Goal: Task Accomplishment & Management: Use online tool/utility

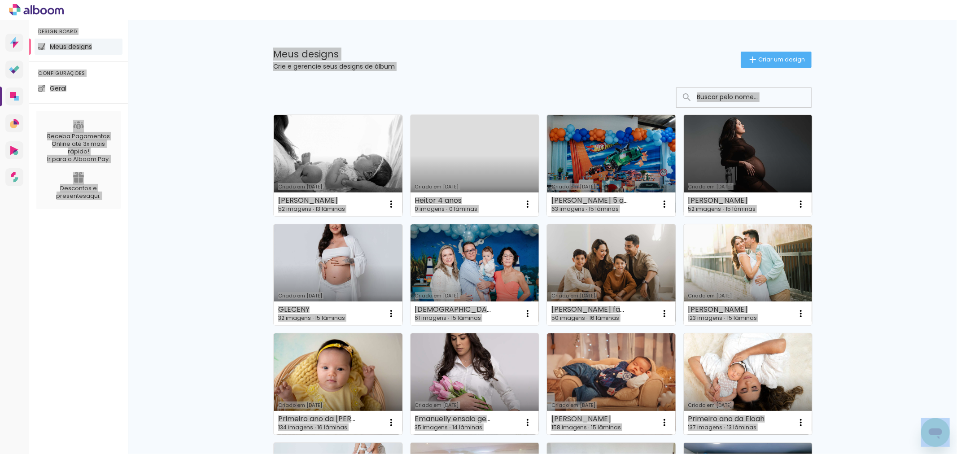
scroll to position [548, 0]
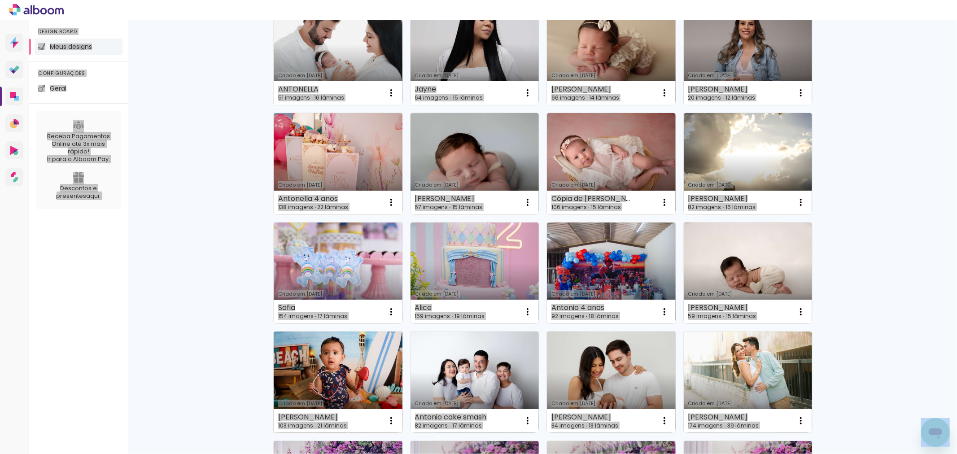
click at [364, 397] on link "Criado em [DATE]" at bounding box center [338, 382] width 129 height 101
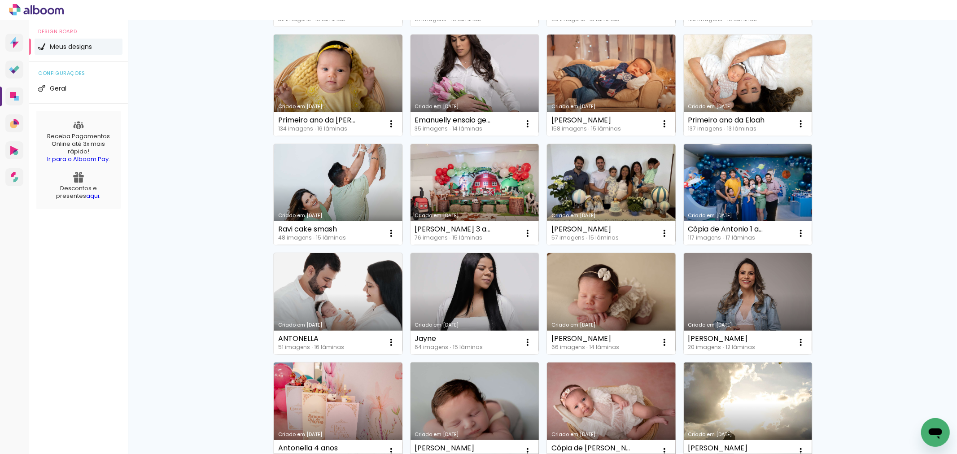
scroll to position [449, 0]
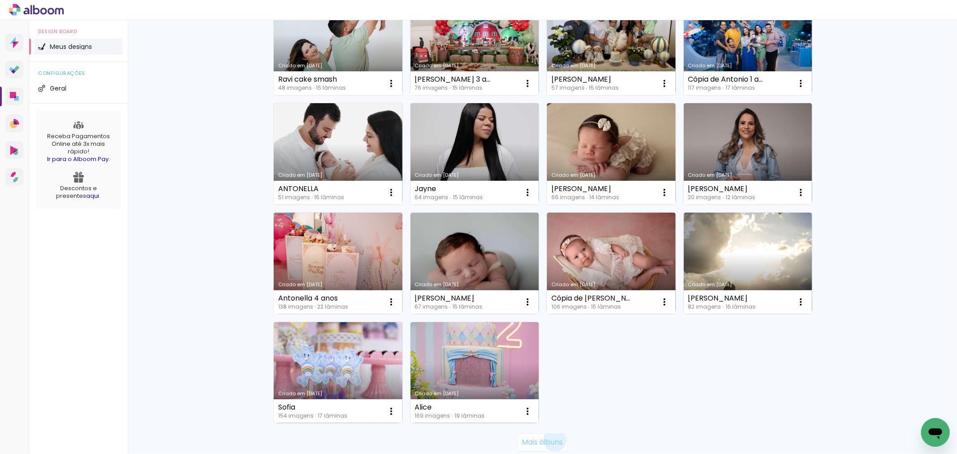
click at [0, 0] on slot "Mais álbuns" at bounding box center [0, 0] width 0 height 0
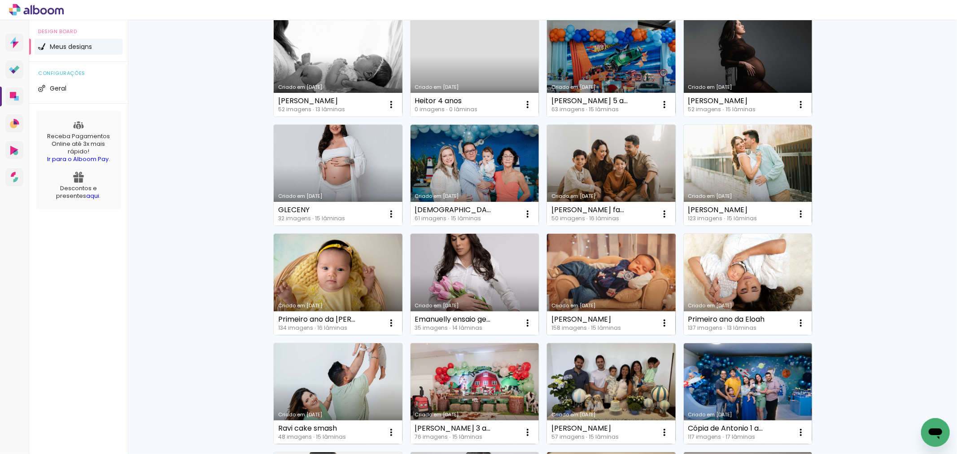
scroll to position [50, 0]
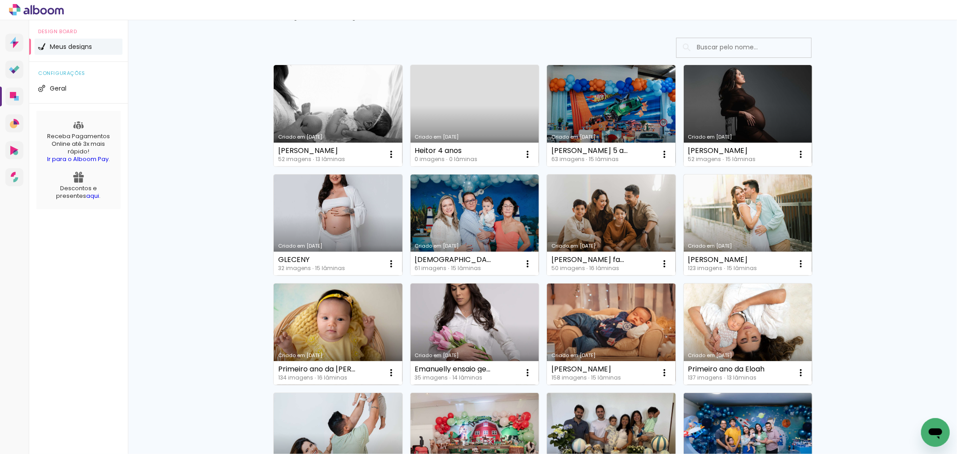
click at [304, 333] on link "Criado em [DATE]" at bounding box center [338, 334] width 129 height 101
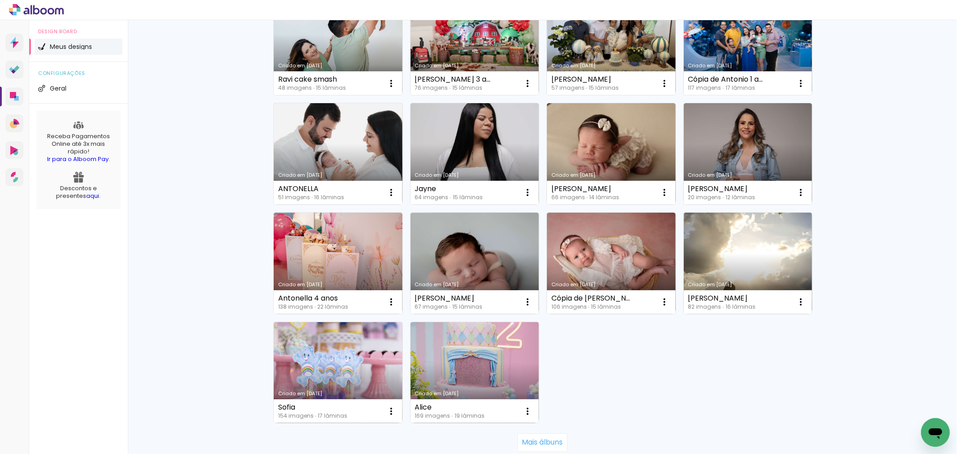
scroll to position [498, 0]
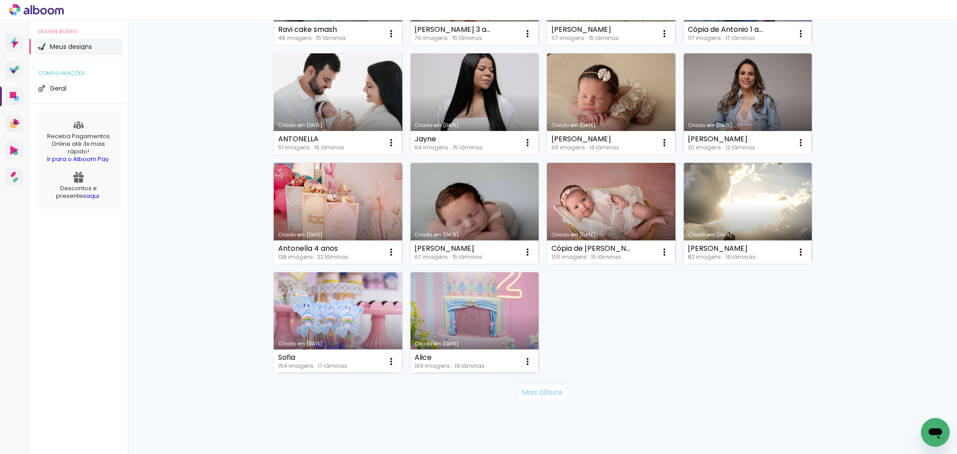
click at [0, 0] on slot "Mais álbuns" at bounding box center [0, 0] width 0 height 0
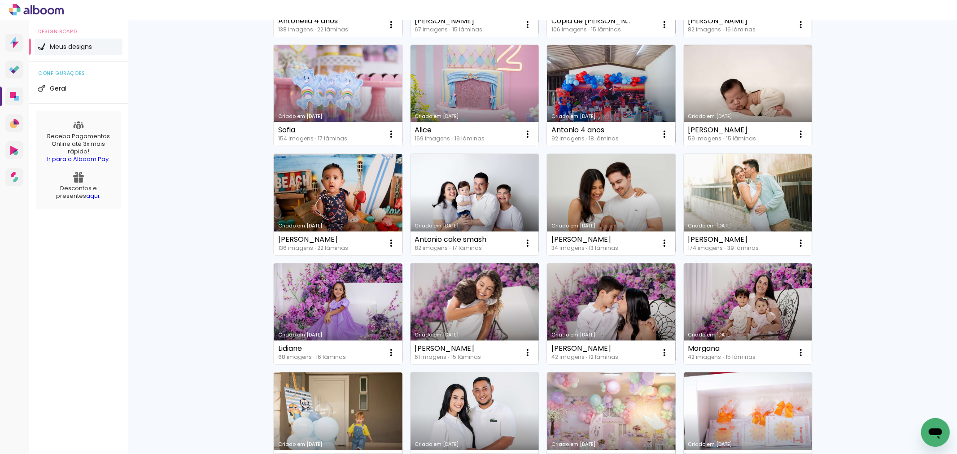
scroll to position [626, 0]
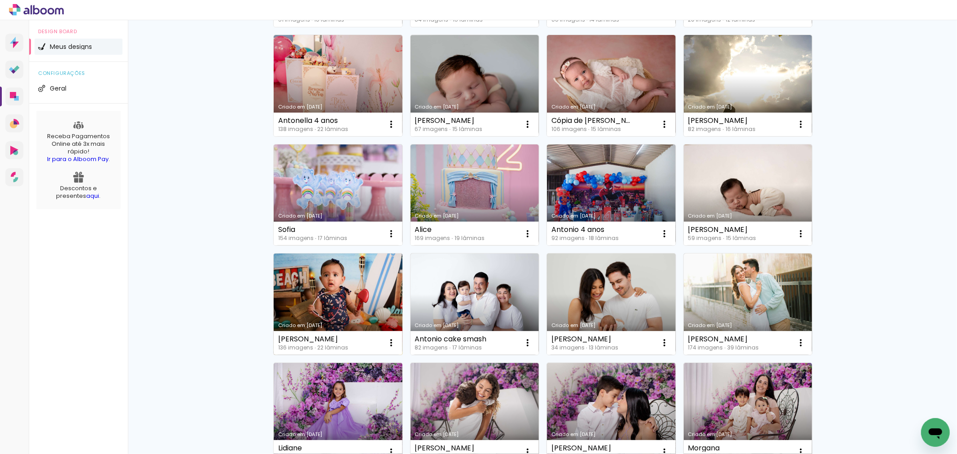
click at [344, 304] on link "Criado em 27/05/25" at bounding box center [338, 303] width 129 height 101
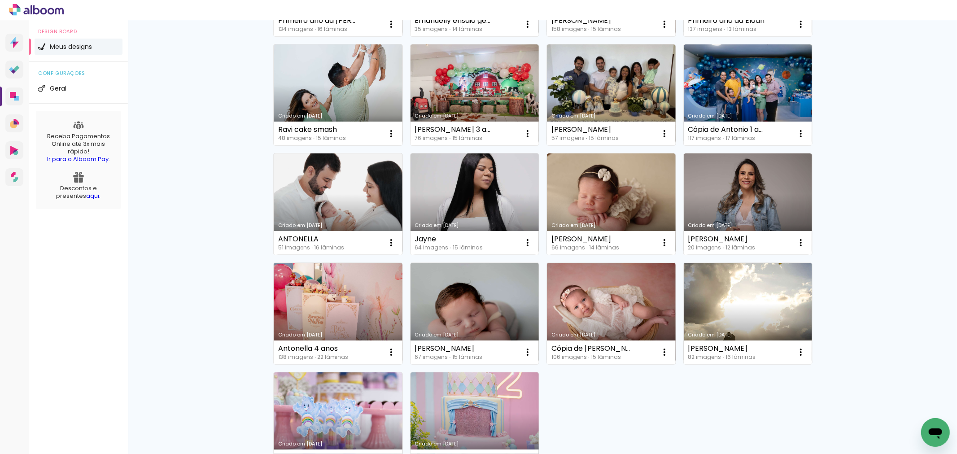
scroll to position [519, 0]
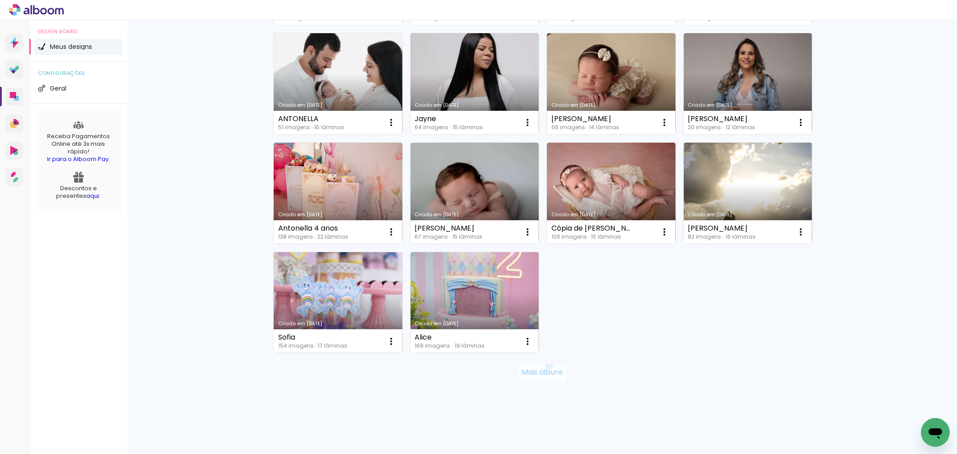
click at [544, 366] on paper-button "Mais álbuns" at bounding box center [542, 372] width 50 height 18
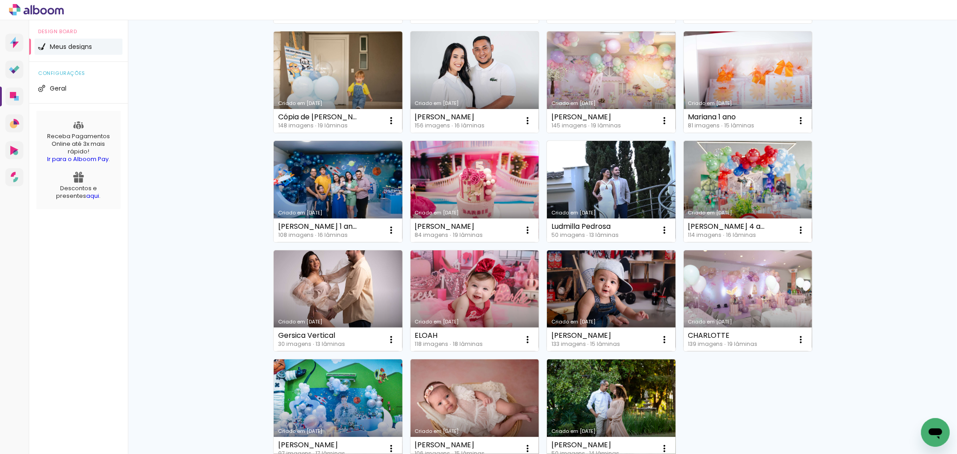
scroll to position [1167, 0]
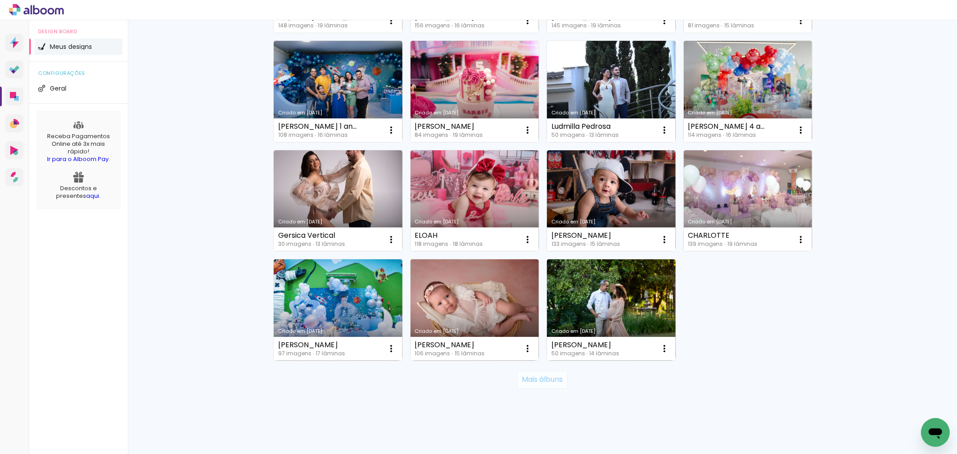
click at [0, 0] on slot "Mais álbuns" at bounding box center [0, 0] width 0 height 0
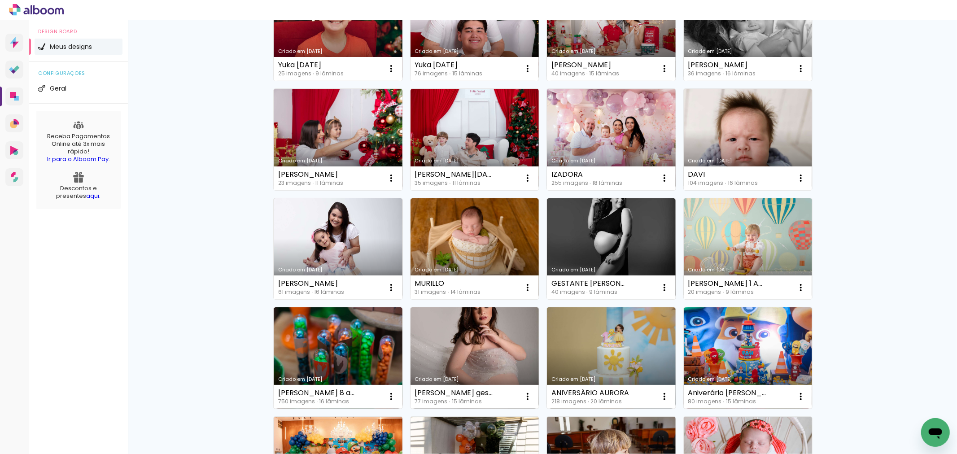
scroll to position [1830, 0]
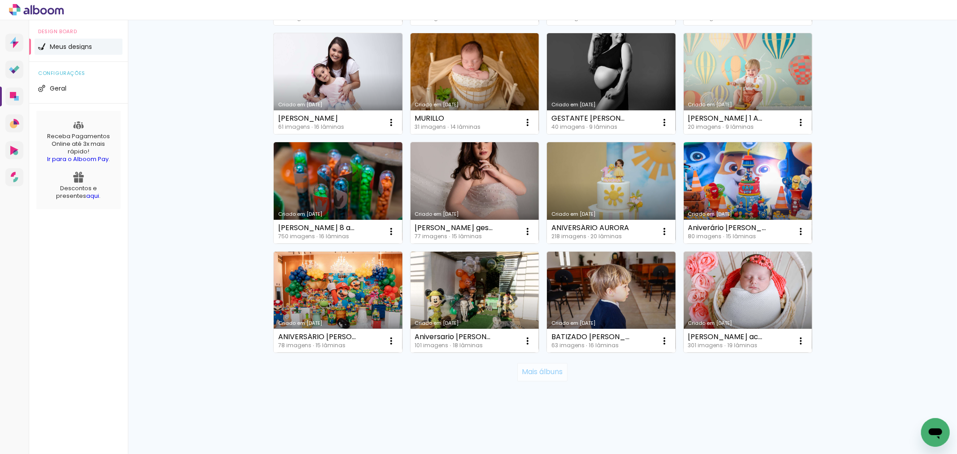
click at [0, 0] on slot "Mais álbuns" at bounding box center [0, 0] width 0 height 0
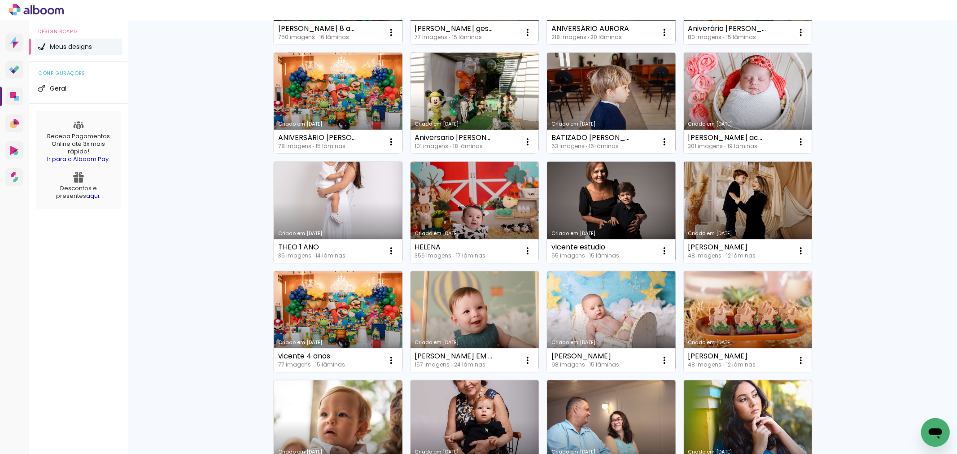
scroll to position [2079, 0]
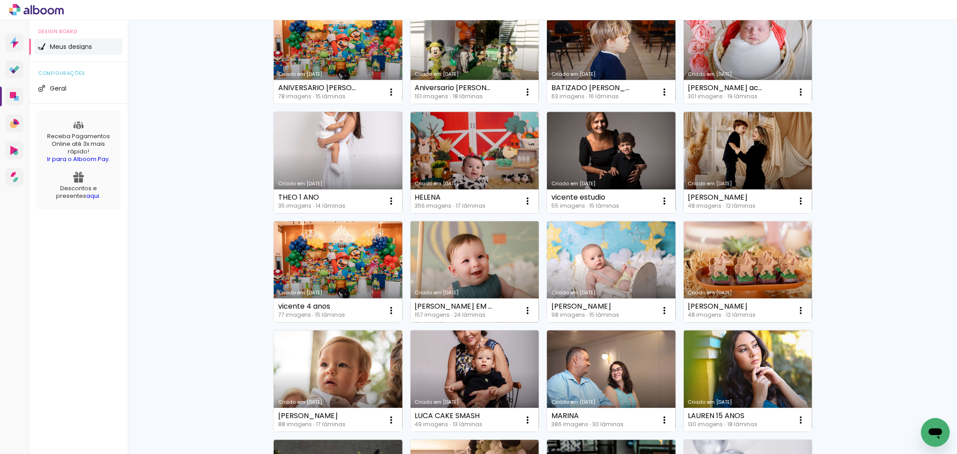
click at [480, 265] on link "Criado em 24/06/24" at bounding box center [474, 271] width 129 height 101
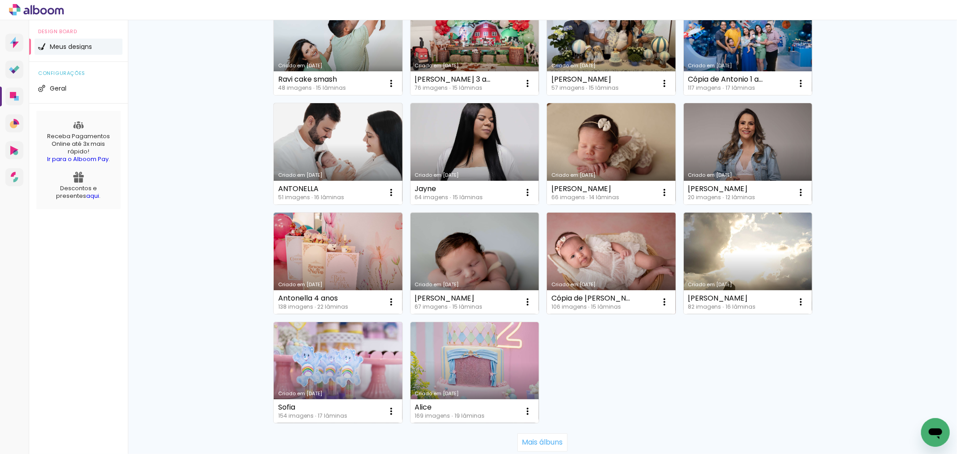
scroll to position [519, 0]
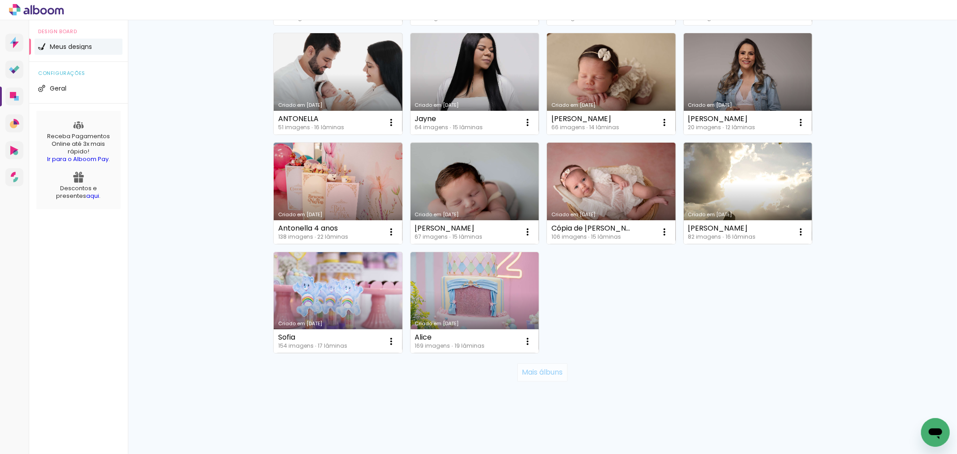
click at [0, 0] on slot "Mais álbuns" at bounding box center [0, 0] width 0 height 0
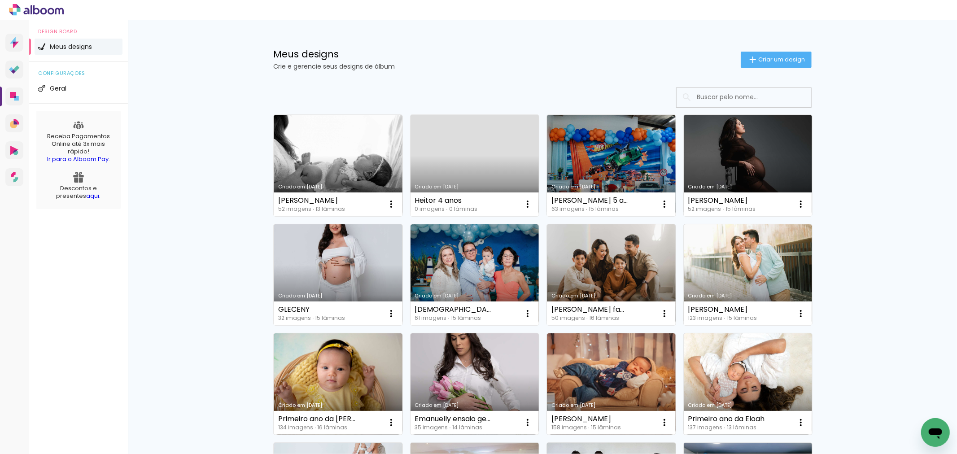
scroll to position [149, 0]
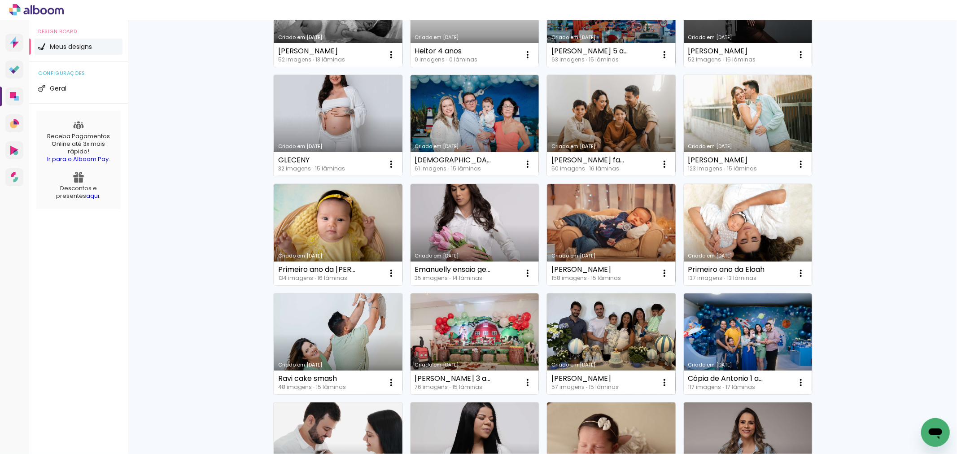
click at [599, 349] on link "Criado em [DATE]" at bounding box center [611, 343] width 129 height 101
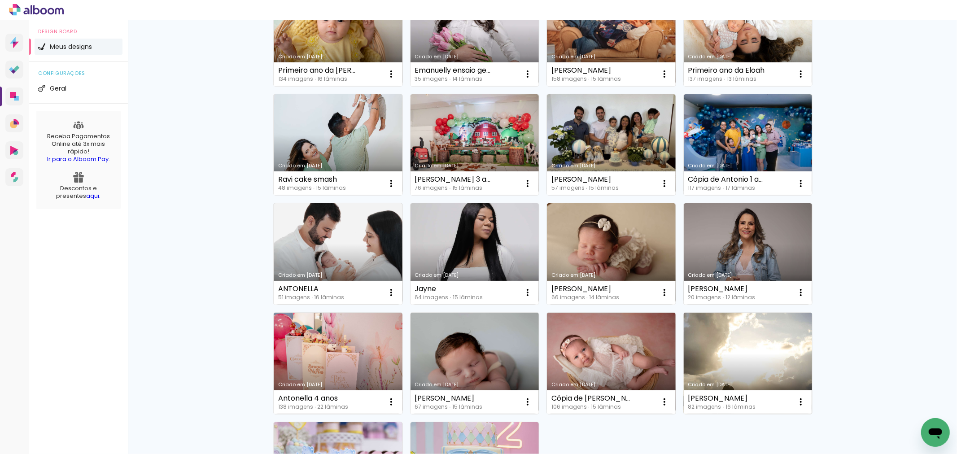
scroll to position [299, 0]
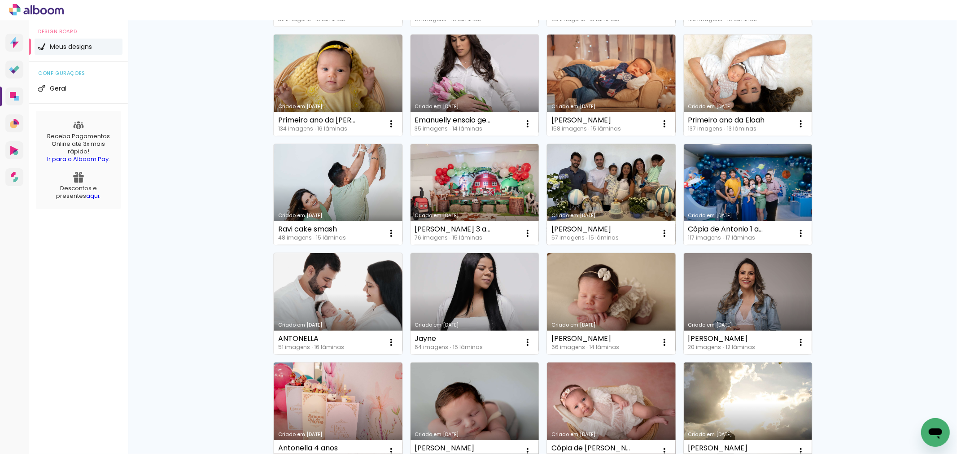
click at [610, 199] on link "Criado em [DATE]" at bounding box center [611, 194] width 129 height 101
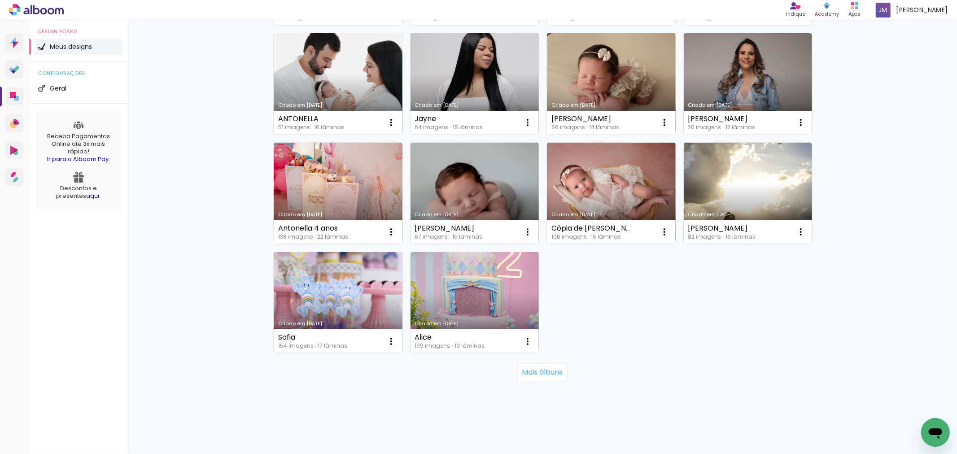
scroll to position [319, 0]
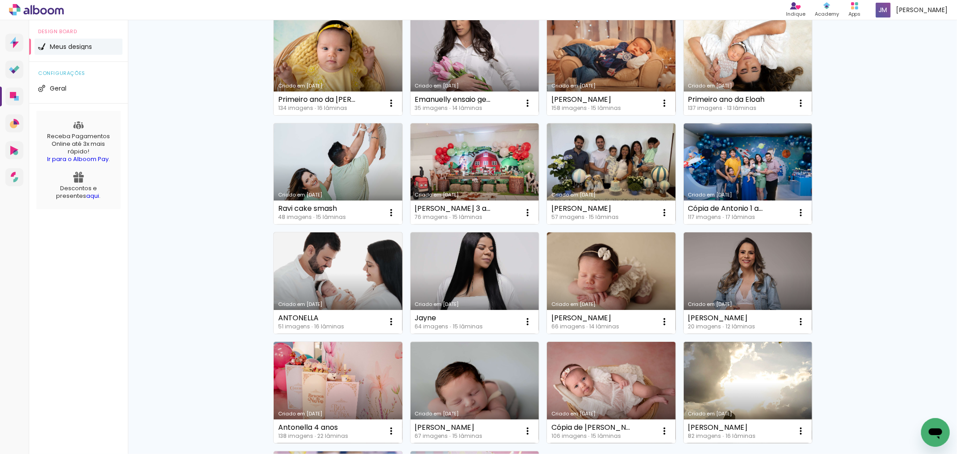
click at [598, 181] on link "Criado em [DATE]" at bounding box center [611, 173] width 129 height 101
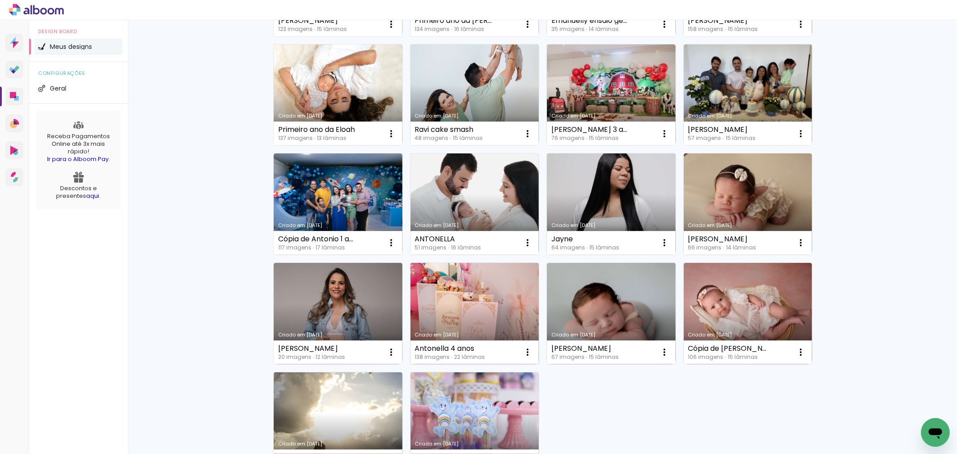
scroll to position [498, 0]
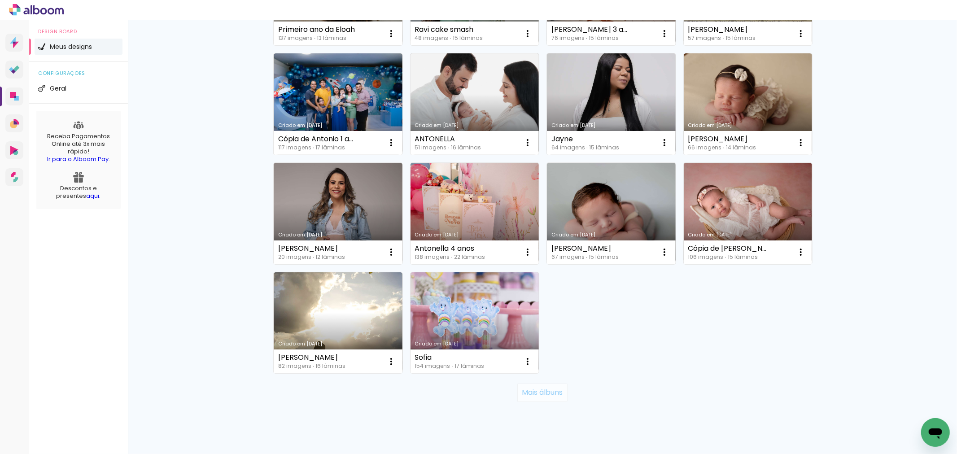
click at [0, 0] on slot "Mais álbuns" at bounding box center [0, 0] width 0 height 0
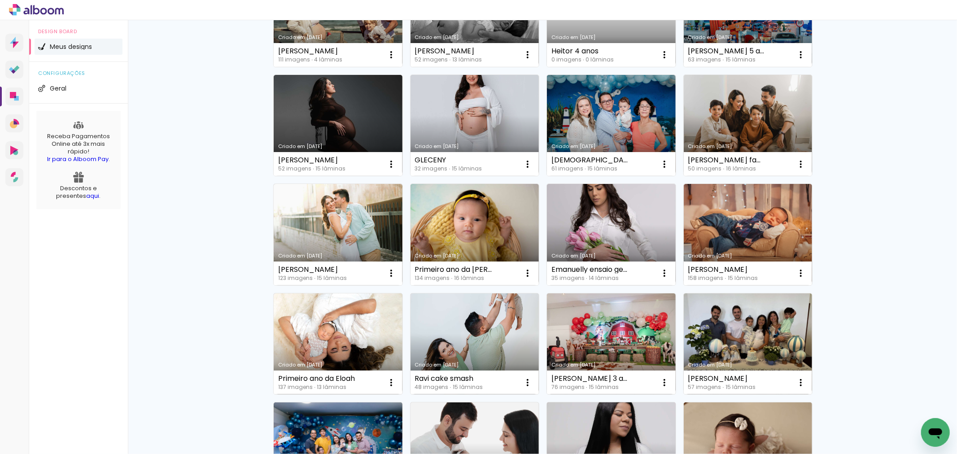
scroll to position [0, 0]
